Goal: Task Accomplishment & Management: Use online tool/utility

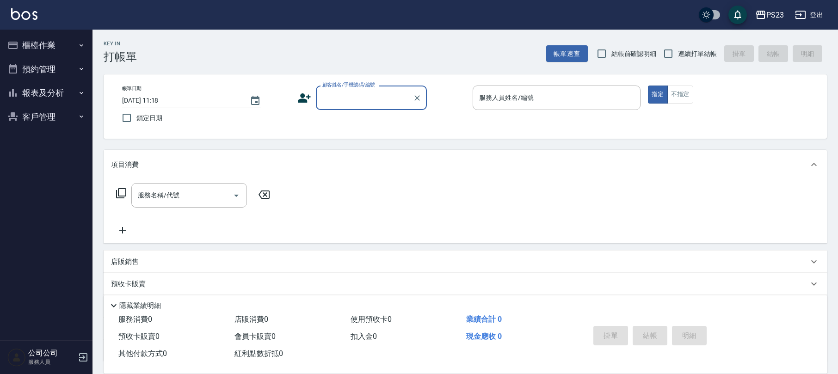
click at [39, 123] on button "客戶管理" at bounding box center [46, 117] width 85 height 24
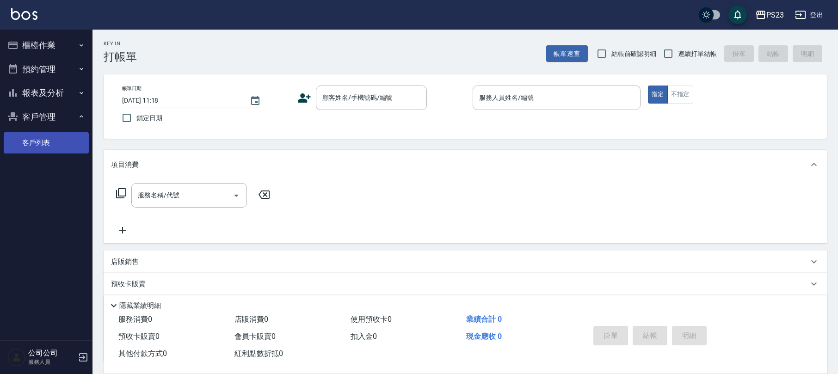
click at [41, 129] on ul "客戶列表" at bounding box center [46, 143] width 85 height 29
click at [178, 96] on input "[DATE] 11:18" at bounding box center [181, 100] width 118 height 15
click at [33, 141] on link "客戶列表" at bounding box center [46, 142] width 85 height 21
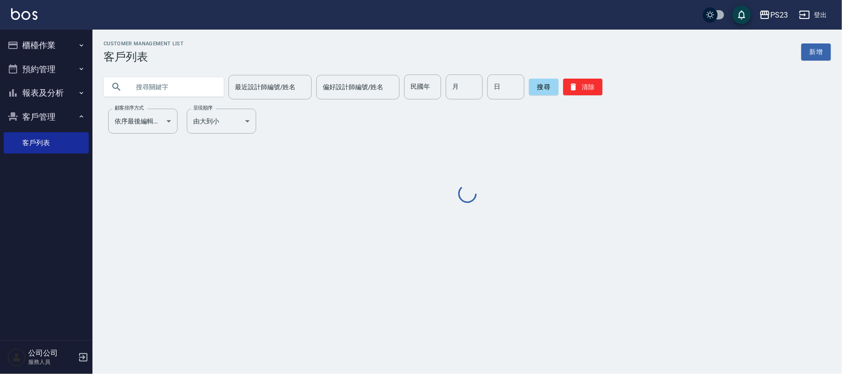
click at [178, 96] on input "text" at bounding box center [172, 86] width 87 height 25
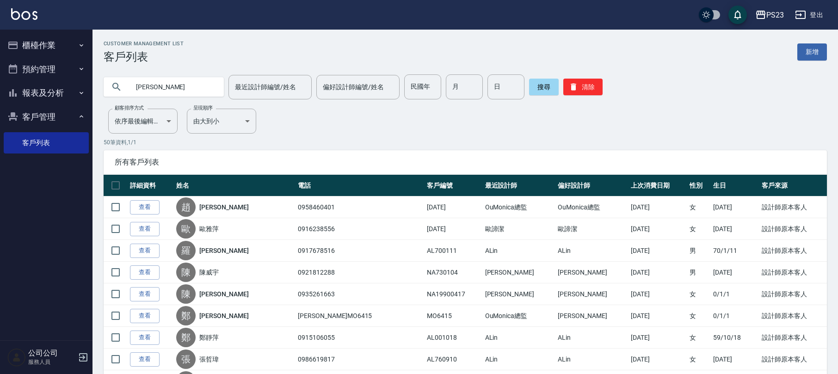
type input "[PERSON_NAME]"
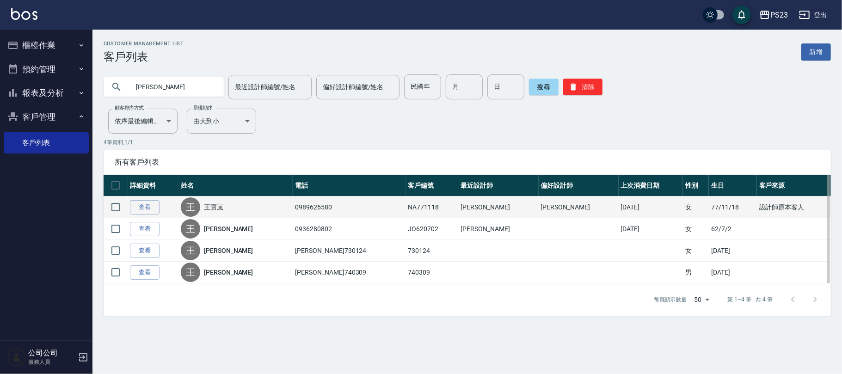
click at [223, 206] on link "王寶嵐" at bounding box center [213, 207] width 19 height 9
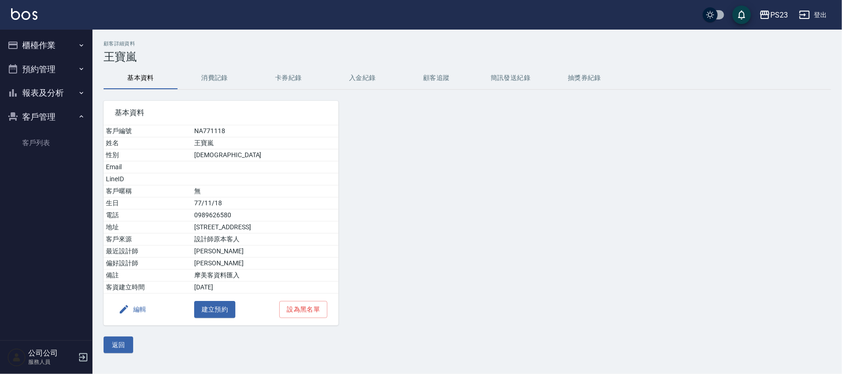
click at [202, 74] on button "消費記錄" at bounding box center [215, 78] width 74 height 22
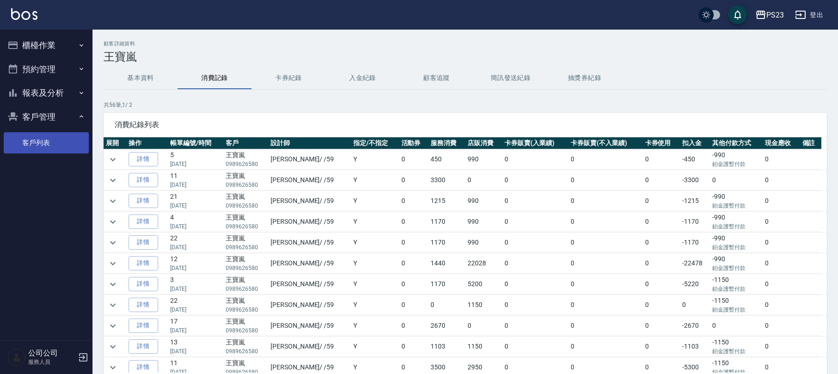
click at [27, 144] on link "客戶列表" at bounding box center [46, 142] width 85 height 21
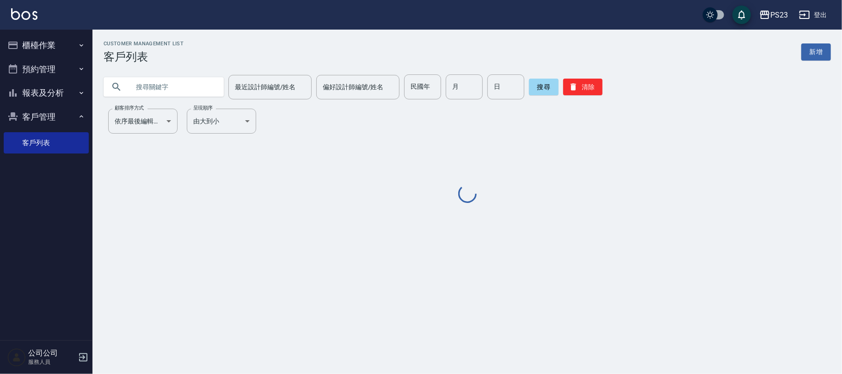
click at [197, 87] on input "text" at bounding box center [172, 86] width 87 height 25
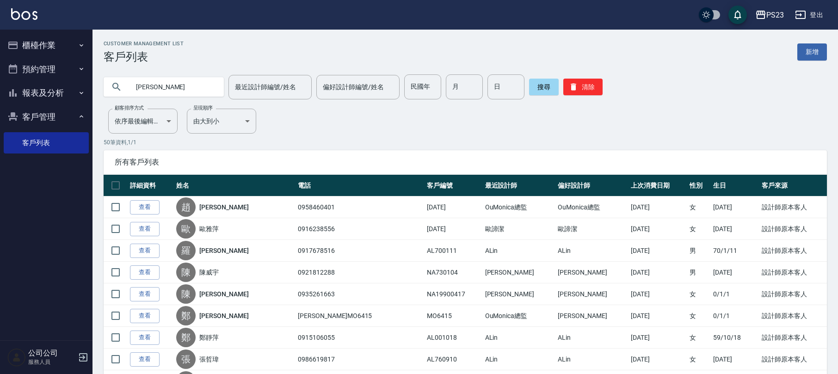
type input "[PERSON_NAME]"
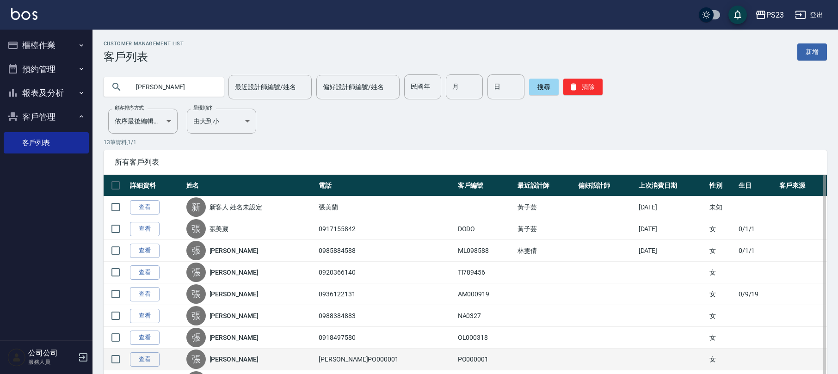
scroll to position [151, 0]
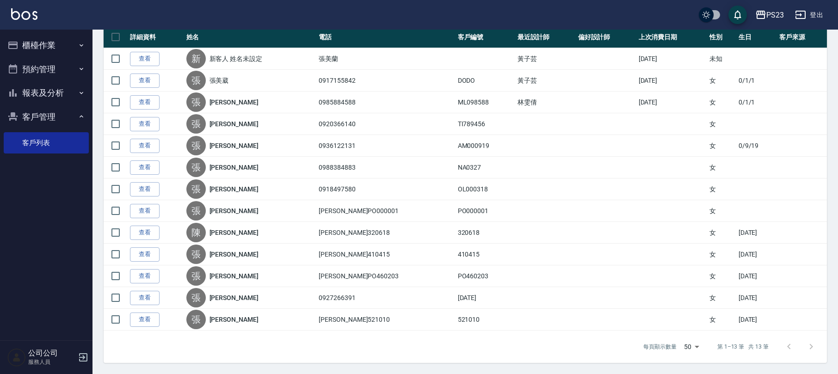
click at [222, 81] on link "張美葳" at bounding box center [218, 80] width 19 height 9
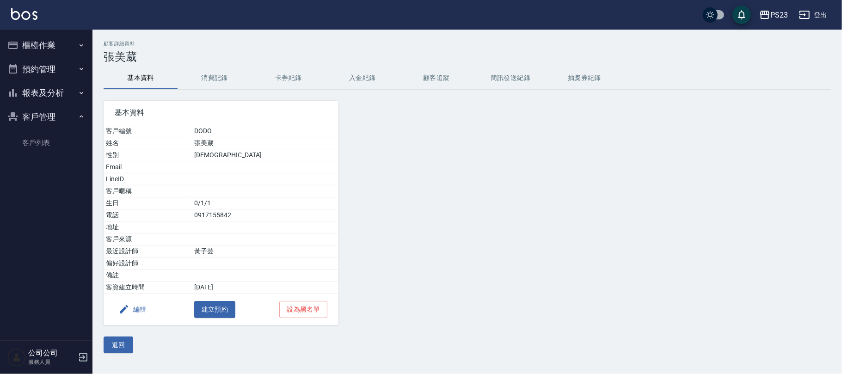
click at [222, 80] on button "消費記錄" at bounding box center [215, 78] width 74 height 22
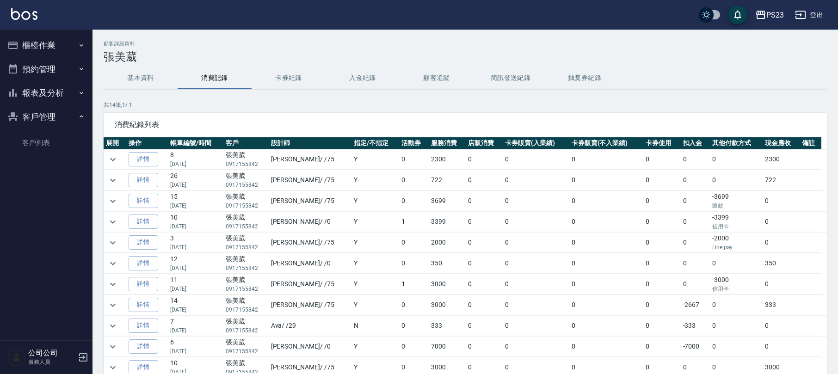
click at [123, 158] on td at bounding box center [115, 159] width 23 height 20
click at [117, 158] on icon "expand row" at bounding box center [112, 159] width 11 height 11
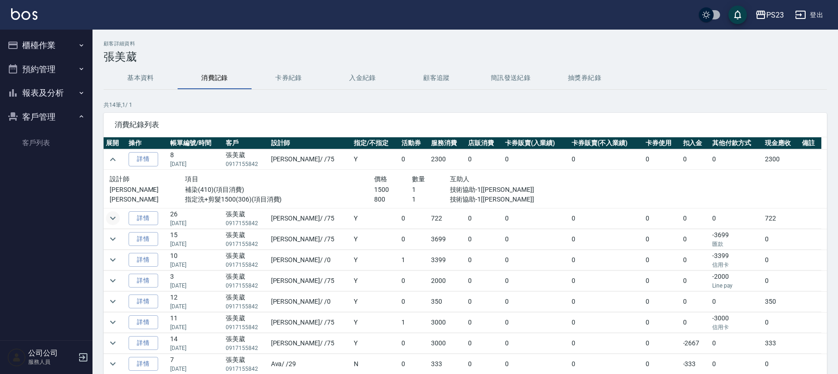
click at [113, 218] on icon "expand row" at bounding box center [112, 218] width 11 height 11
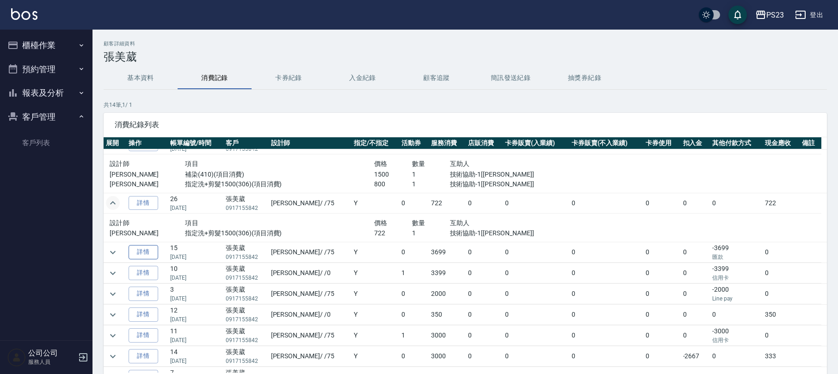
scroll to position [77, 0]
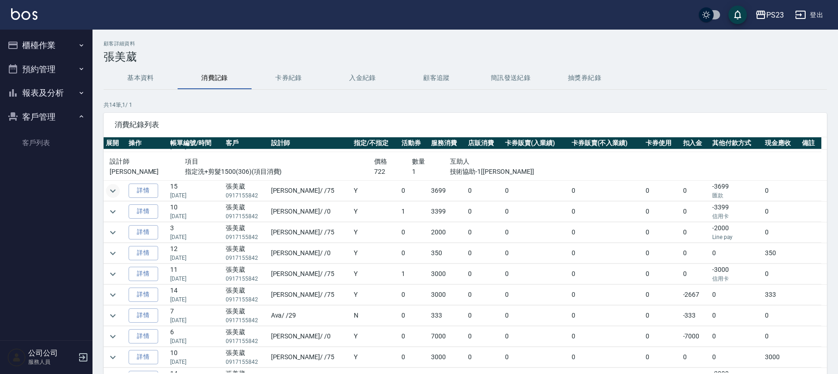
click at [113, 191] on icon "expand row" at bounding box center [112, 190] width 11 height 11
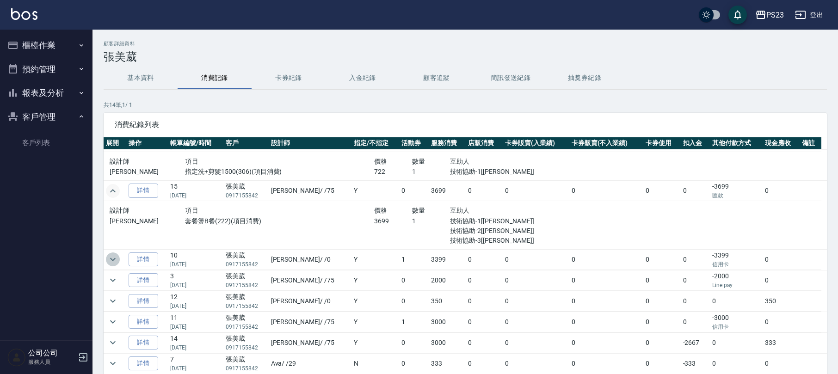
click at [114, 255] on icon "expand row" at bounding box center [112, 259] width 11 height 11
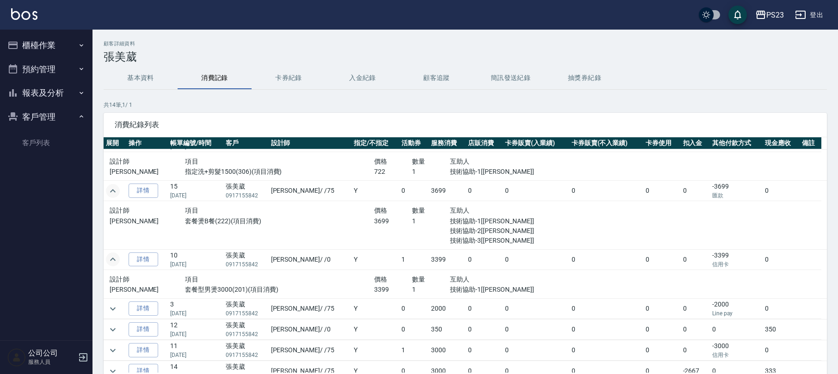
scroll to position [139, 0]
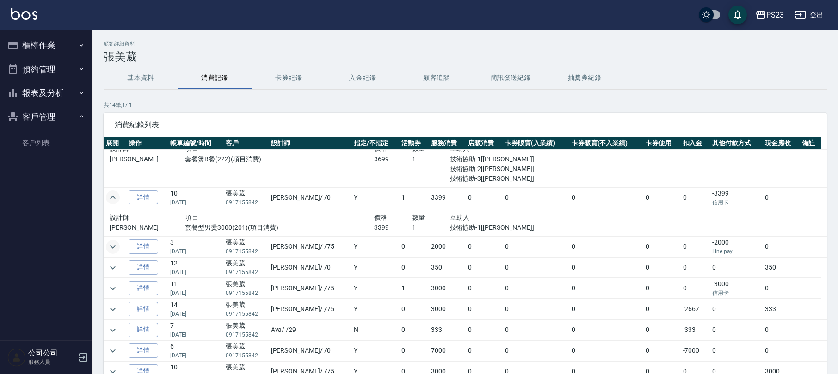
click at [111, 245] on icon "expand row" at bounding box center [112, 246] width 11 height 11
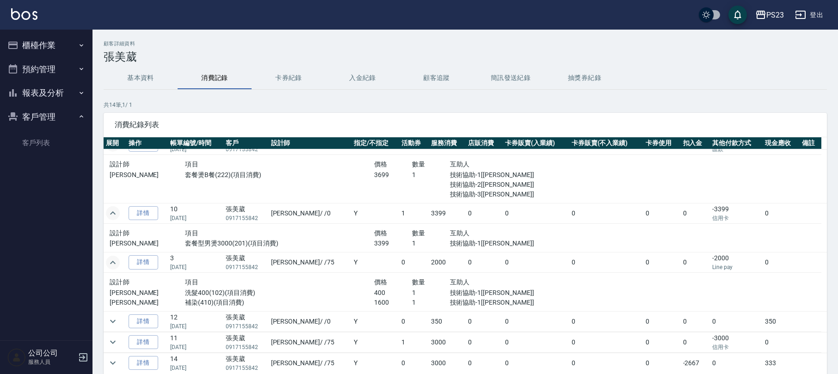
scroll to position [0, 0]
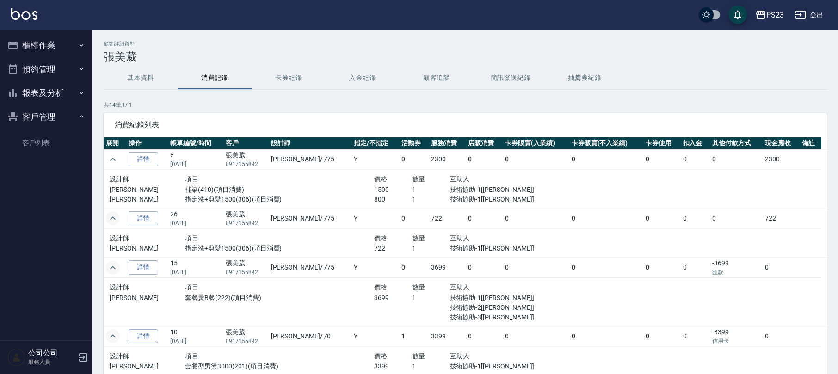
click at [12, 43] on icon "button" at bounding box center [12, 45] width 9 height 7
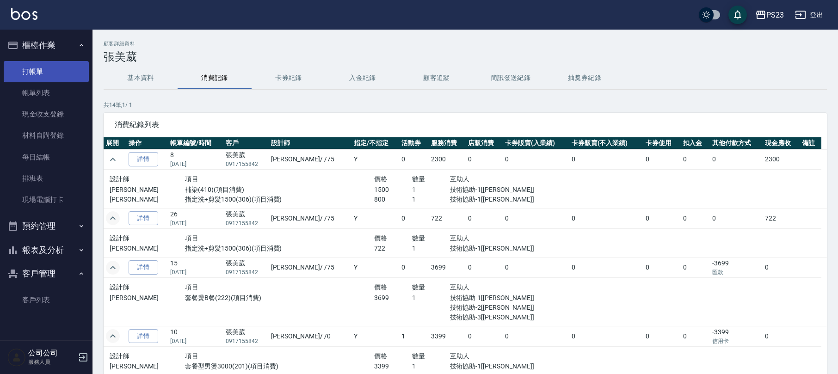
click at [41, 69] on link "打帳單" at bounding box center [46, 71] width 85 height 21
